Goal: Find specific page/section: Find specific page/section

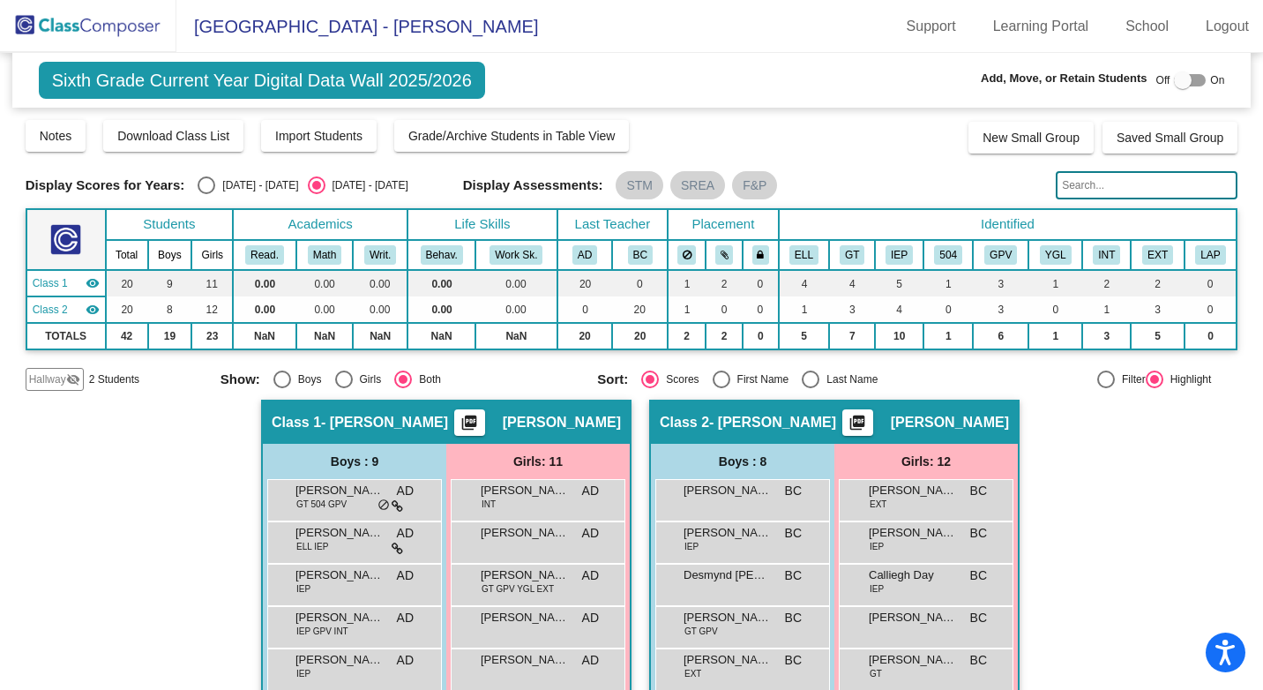
scroll to position [176, 0]
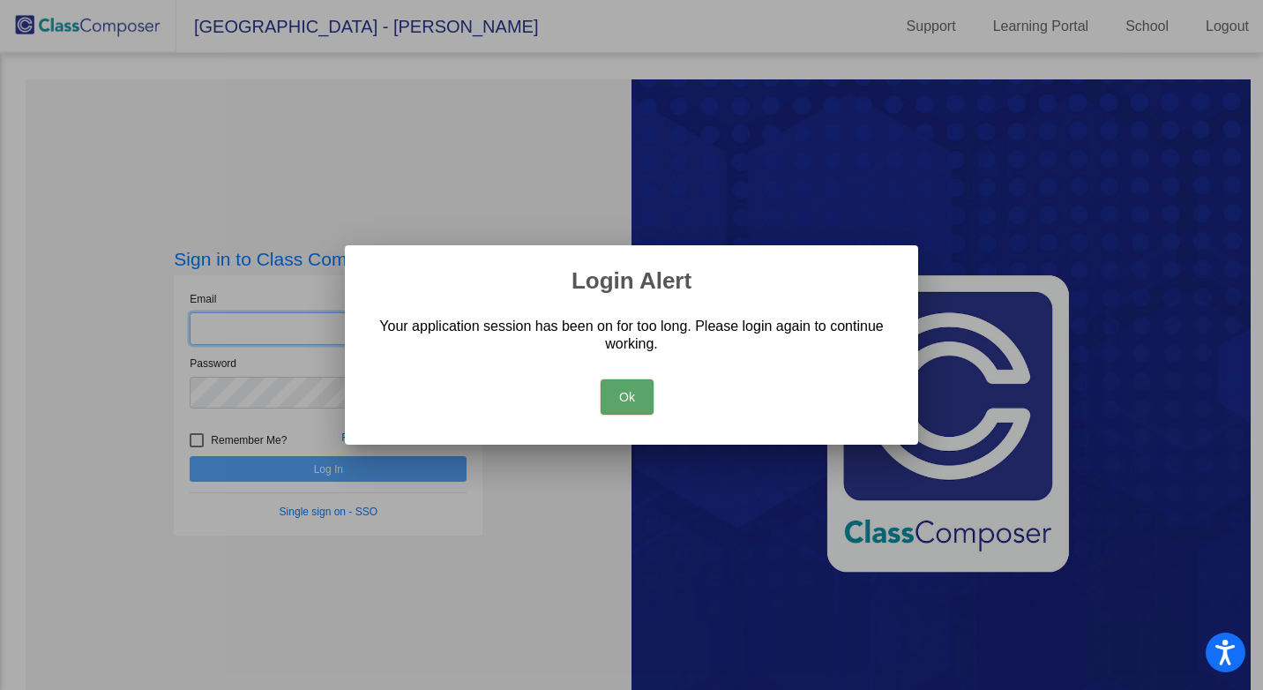
type input "[EMAIL_ADDRESS][DOMAIN_NAME]"
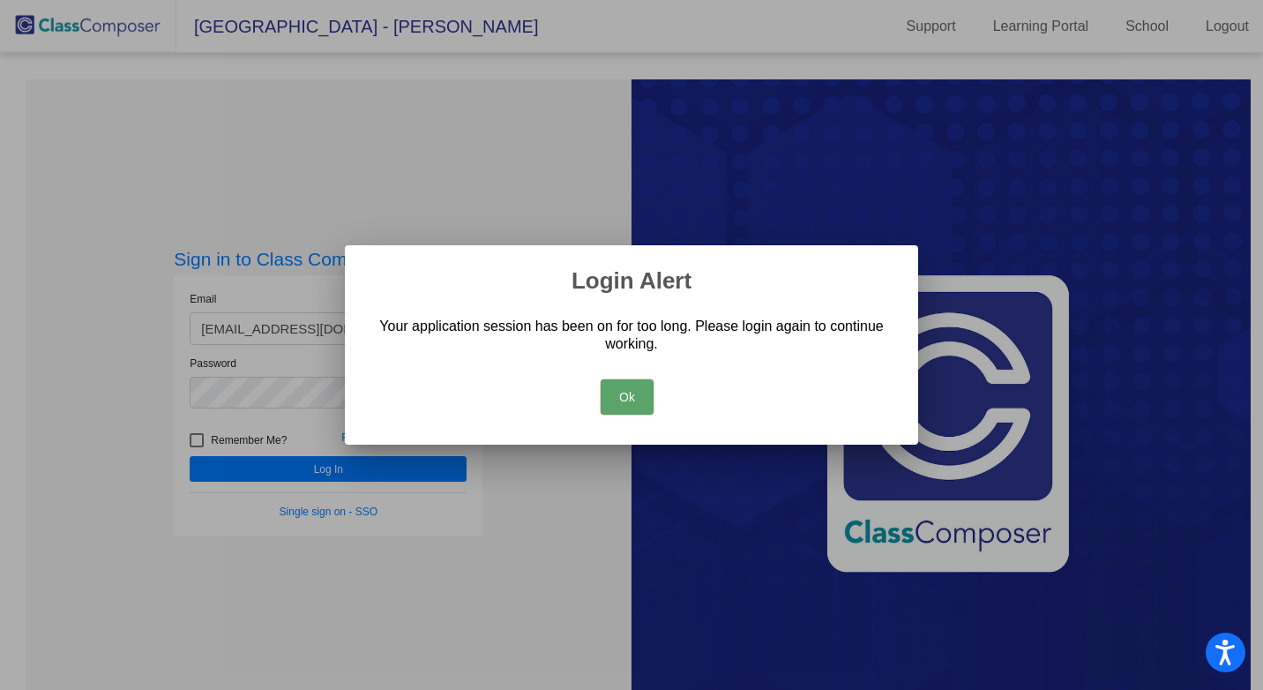
click at [612, 392] on button "Ok" at bounding box center [627, 396] width 53 height 35
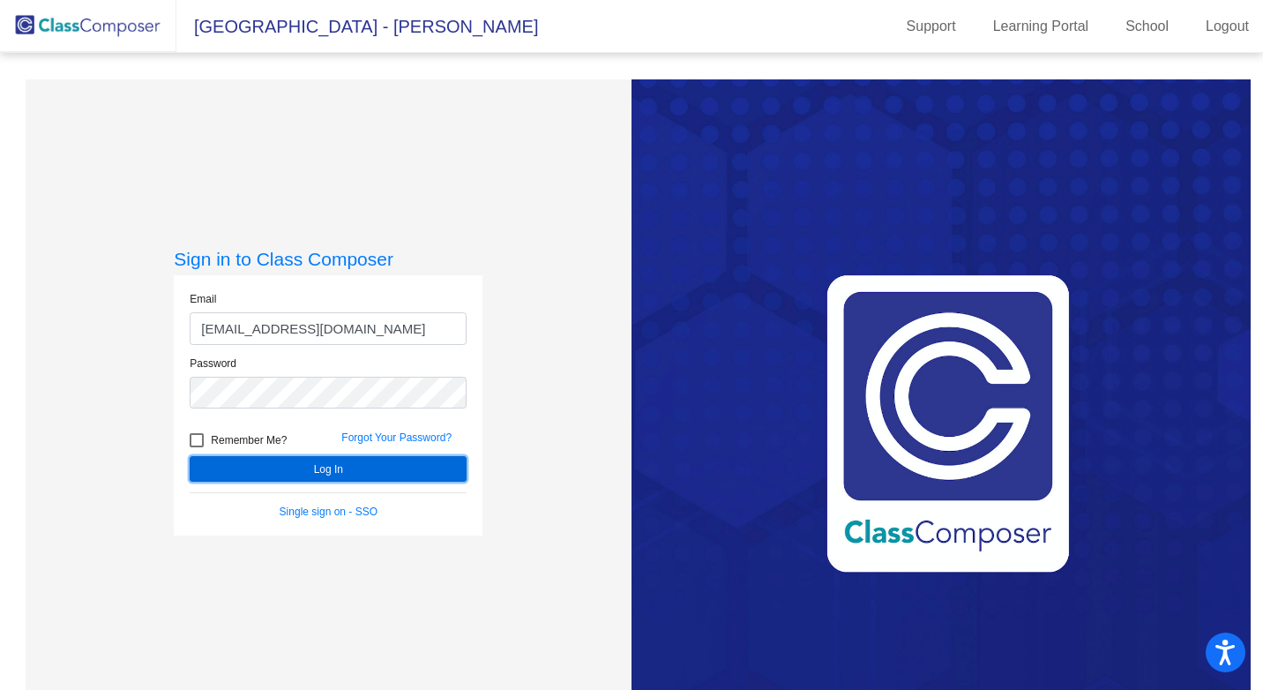
click at [388, 463] on button "Log In" at bounding box center [328, 469] width 277 height 26
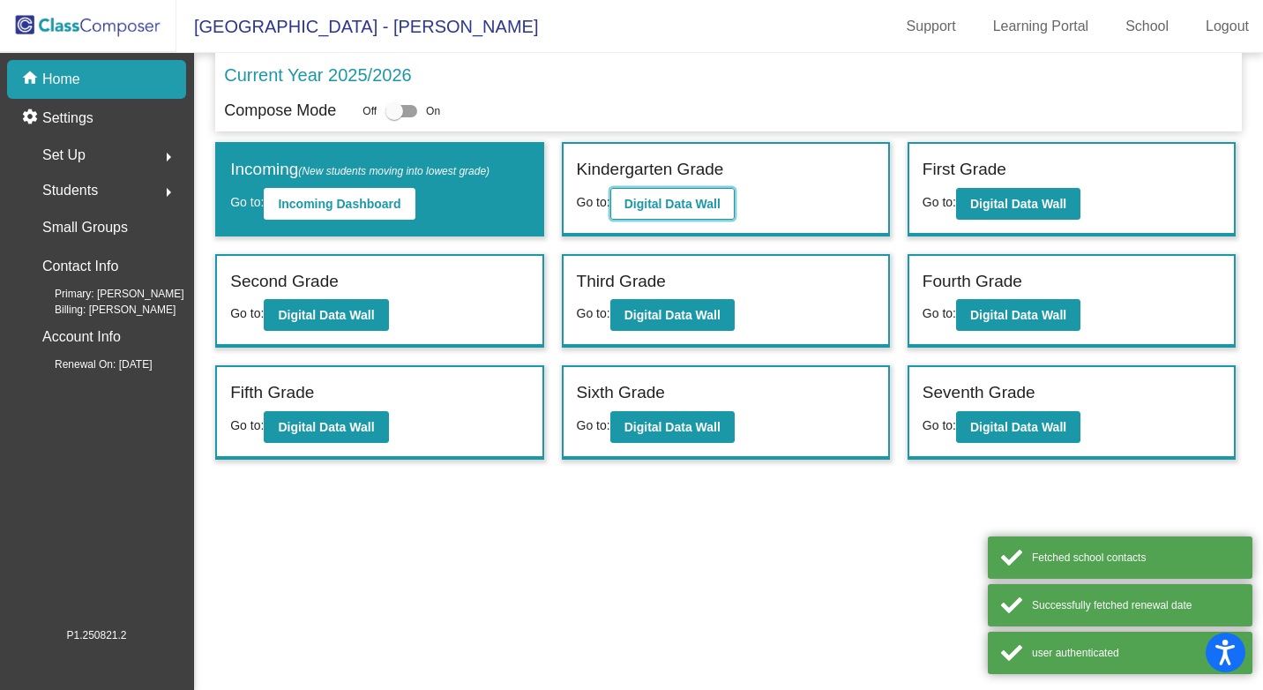
click at [683, 197] on b "Digital Data Wall" at bounding box center [672, 204] width 96 height 14
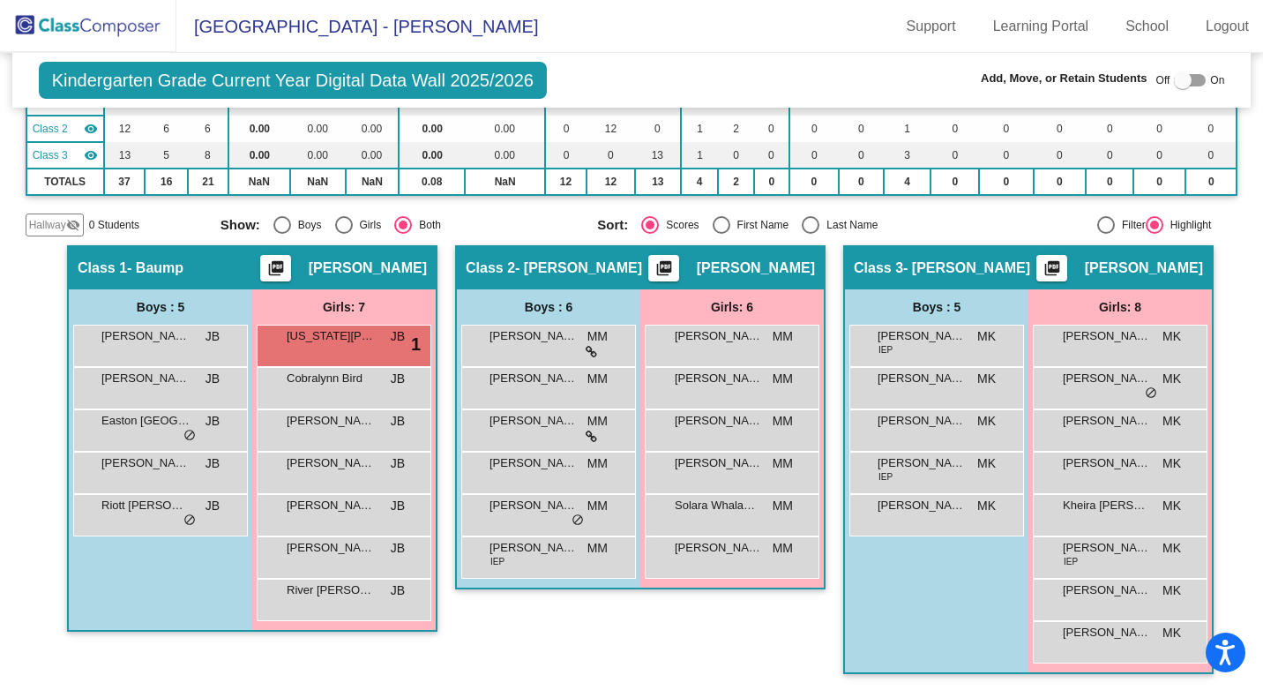
scroll to position [183, 0]
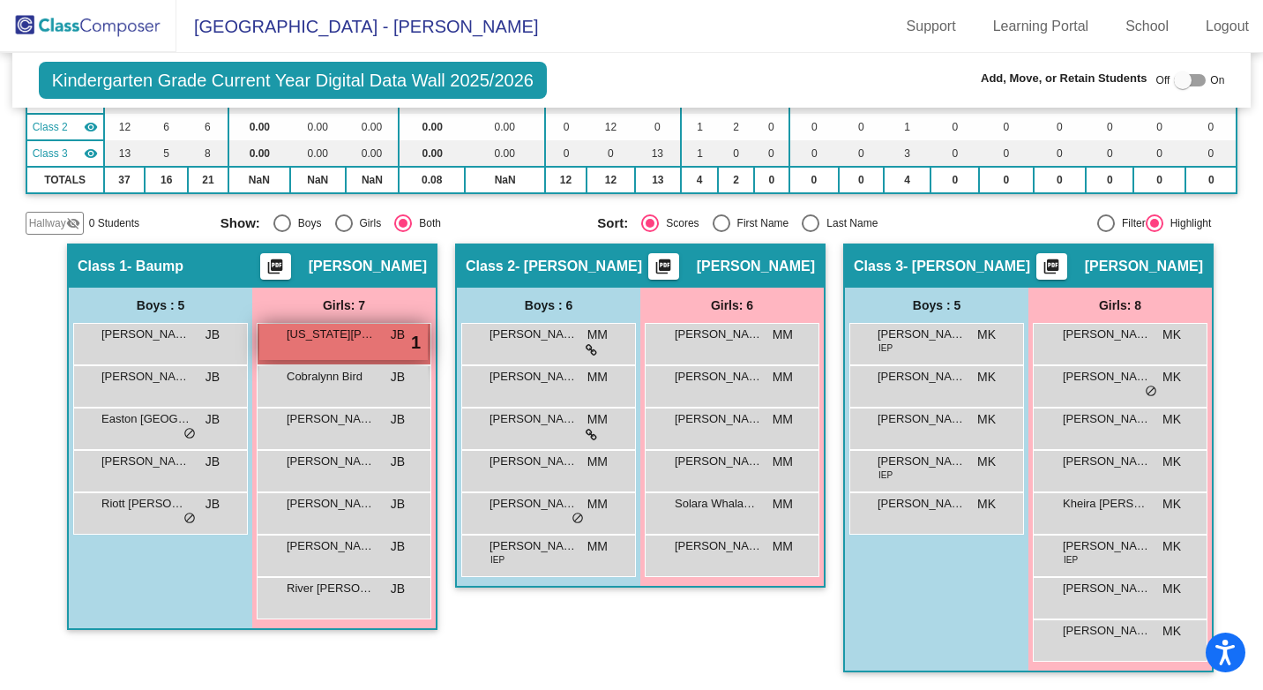
click at [355, 343] on div "[US_STATE][PERSON_NAME] JB lock do_not_disturb_alt 1" at bounding box center [343, 342] width 168 height 36
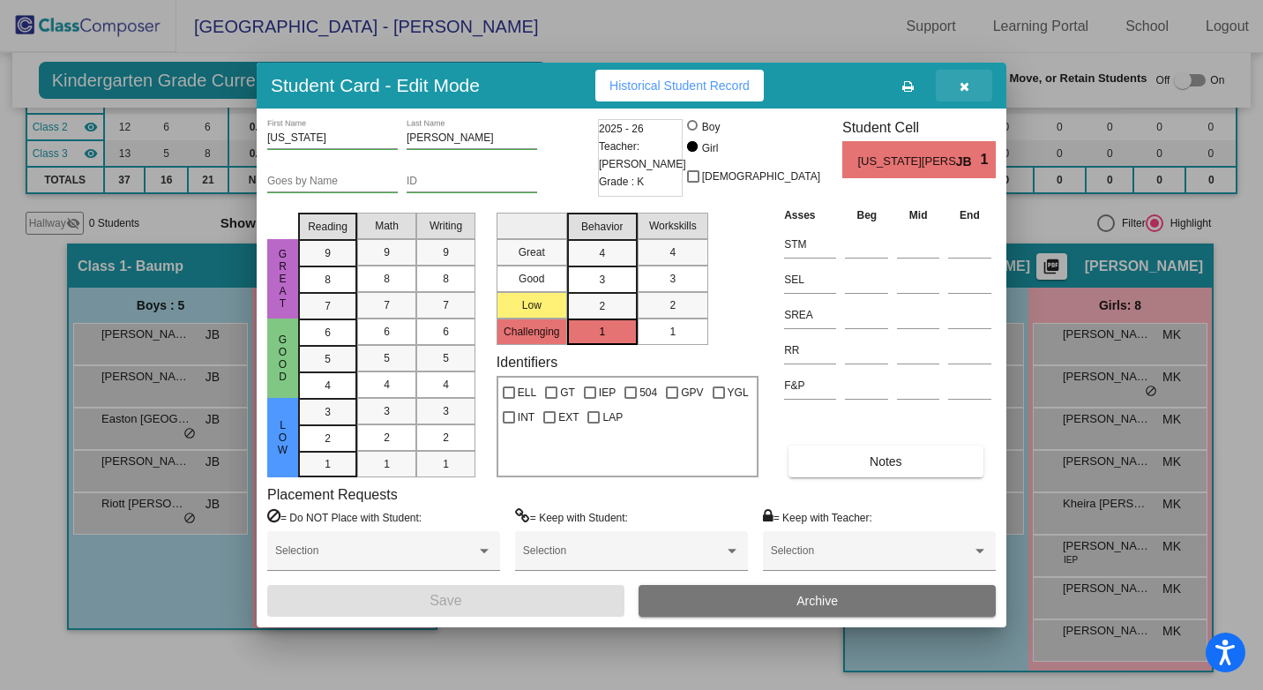
click at [958, 82] on button "button" at bounding box center [964, 86] width 56 height 32
